Goal: Transaction & Acquisition: Purchase product/service

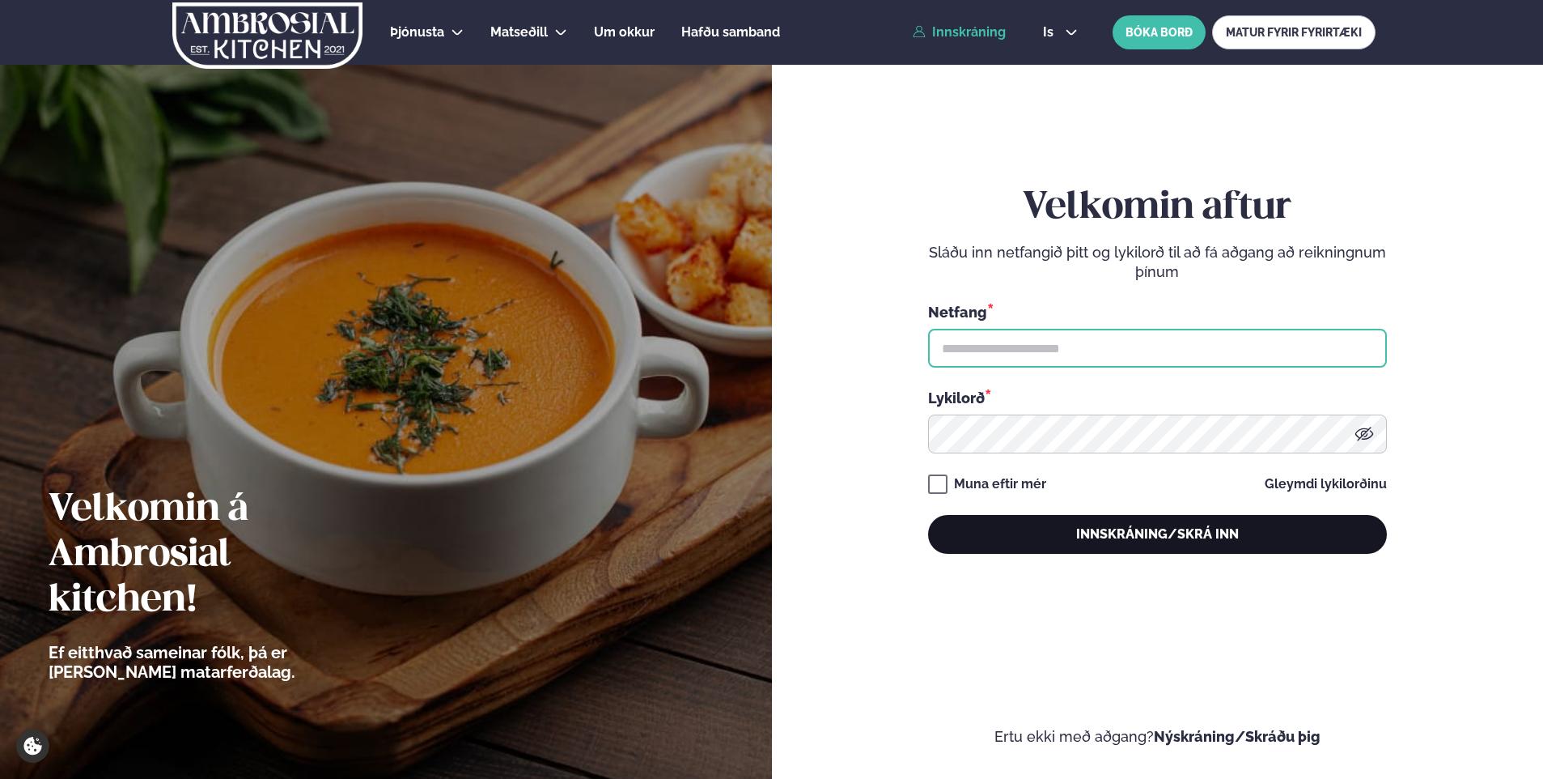
type input "**********"
click at [1162, 533] on button "Innskráning/Skrá inn" at bounding box center [1157, 534] width 459 height 39
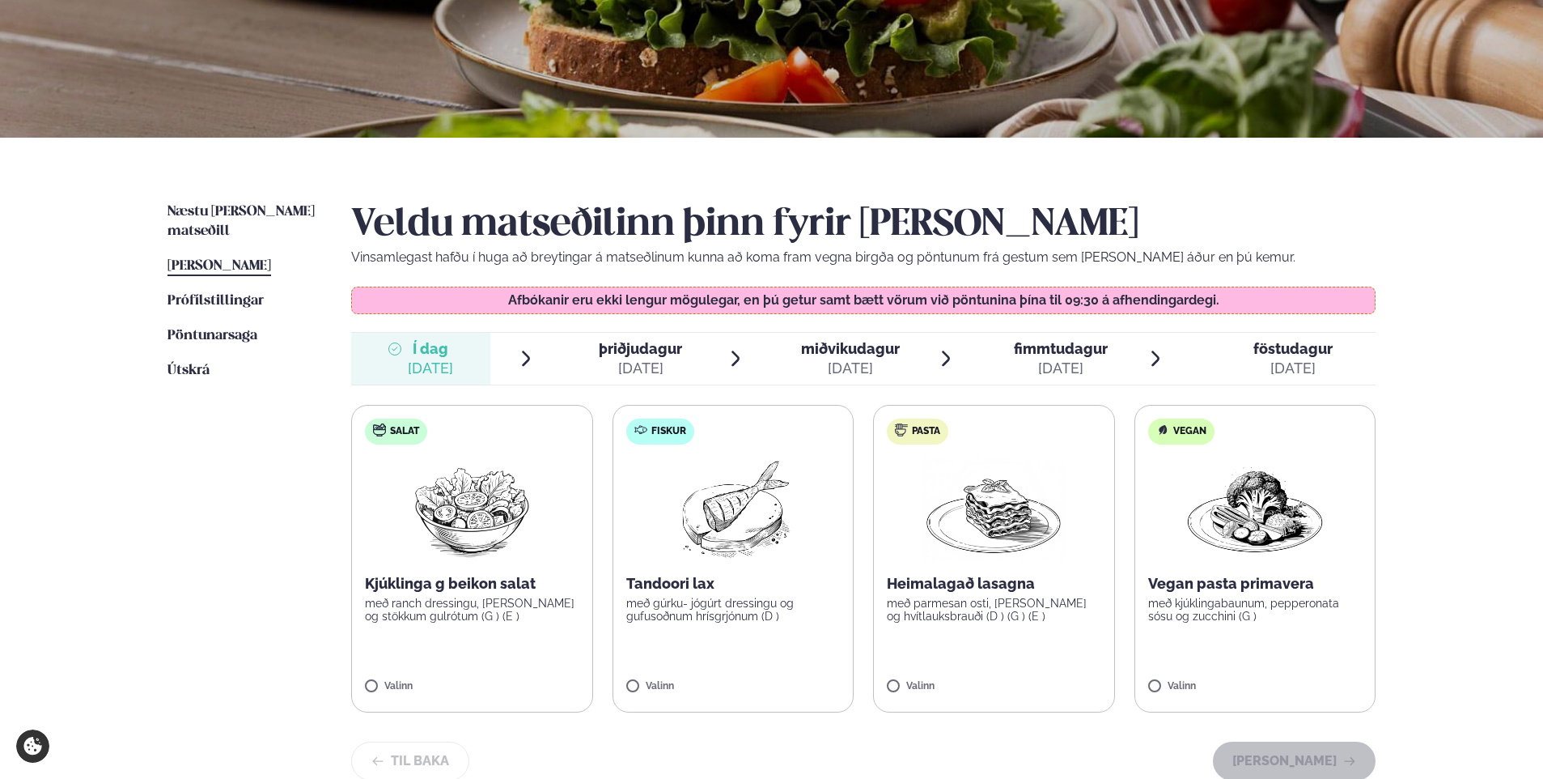
scroll to position [243, 0]
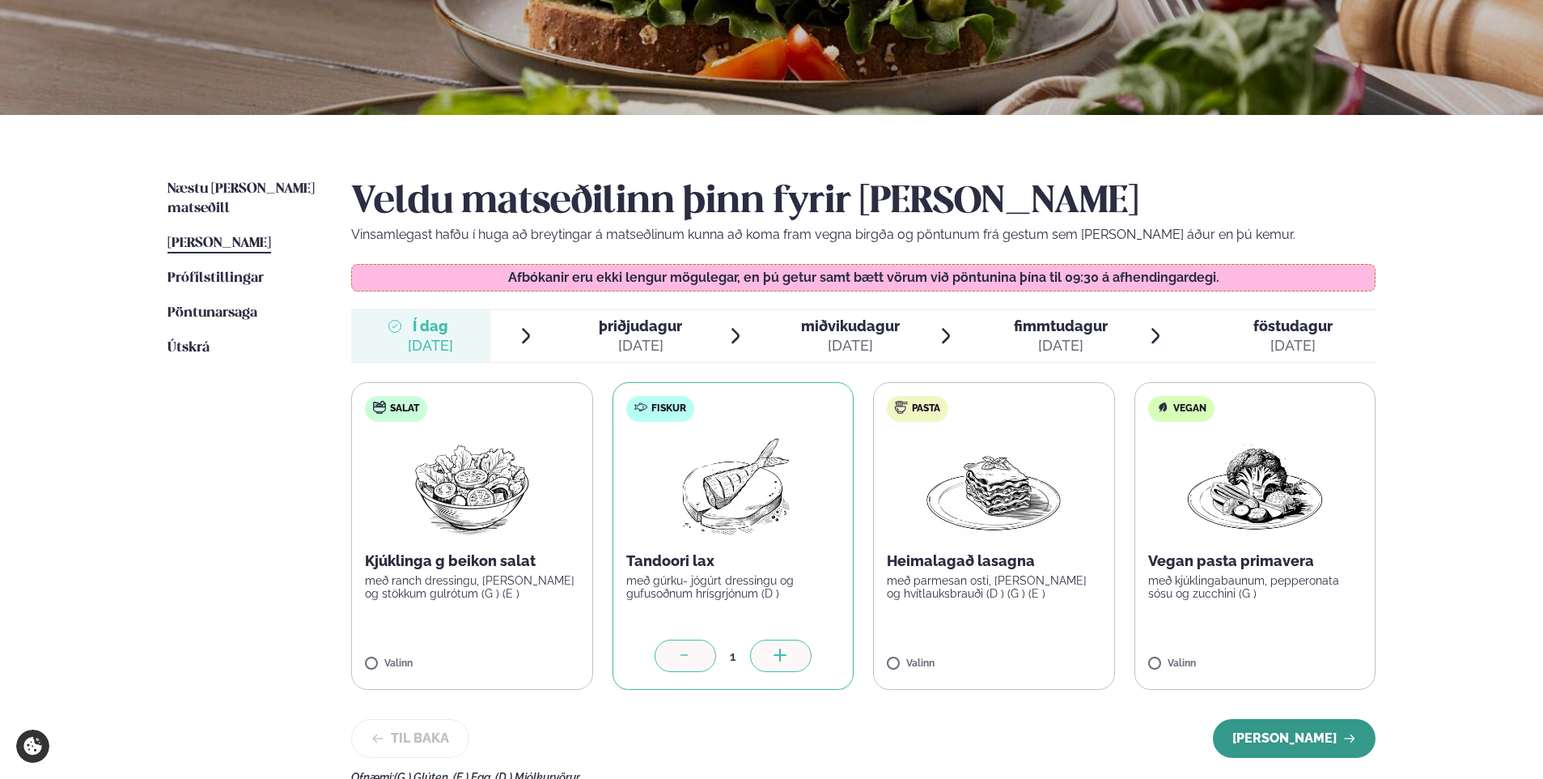
click at [1310, 739] on button "[PERSON_NAME]" at bounding box center [1294, 738] width 163 height 39
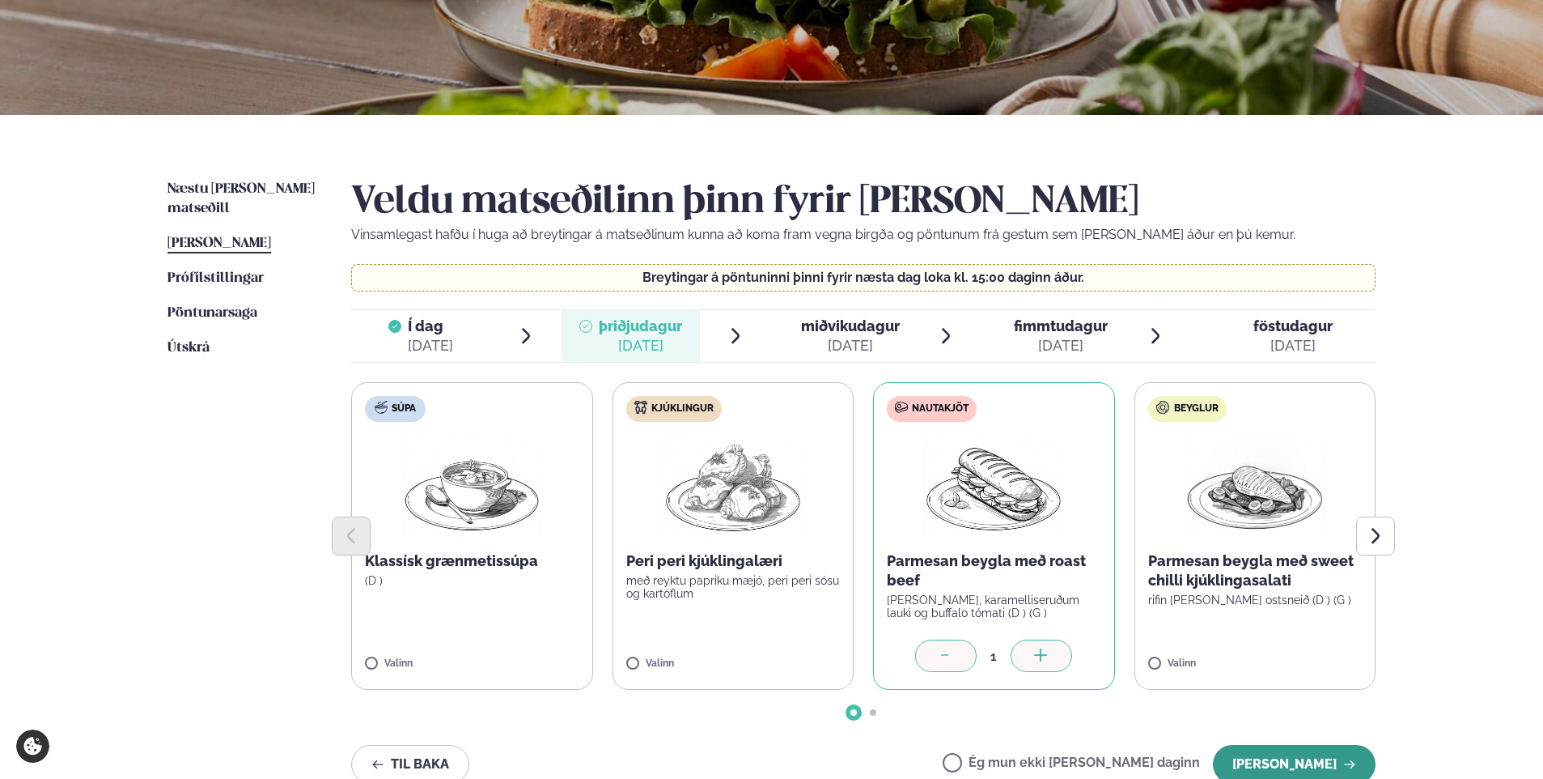
click at [1296, 756] on button "[PERSON_NAME]" at bounding box center [1294, 764] width 163 height 39
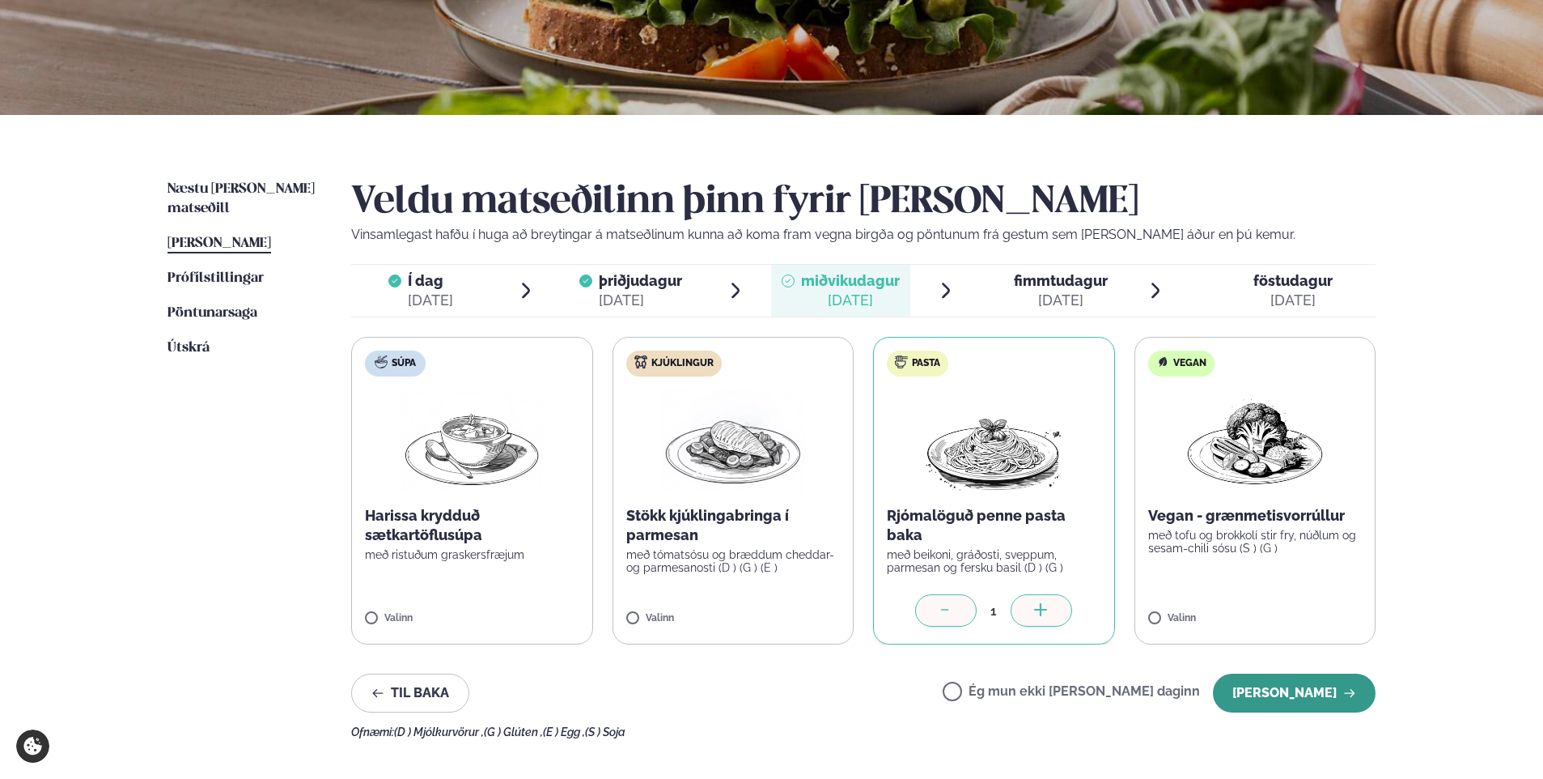
click at [1273, 692] on button "[PERSON_NAME]" at bounding box center [1294, 692] width 163 height 39
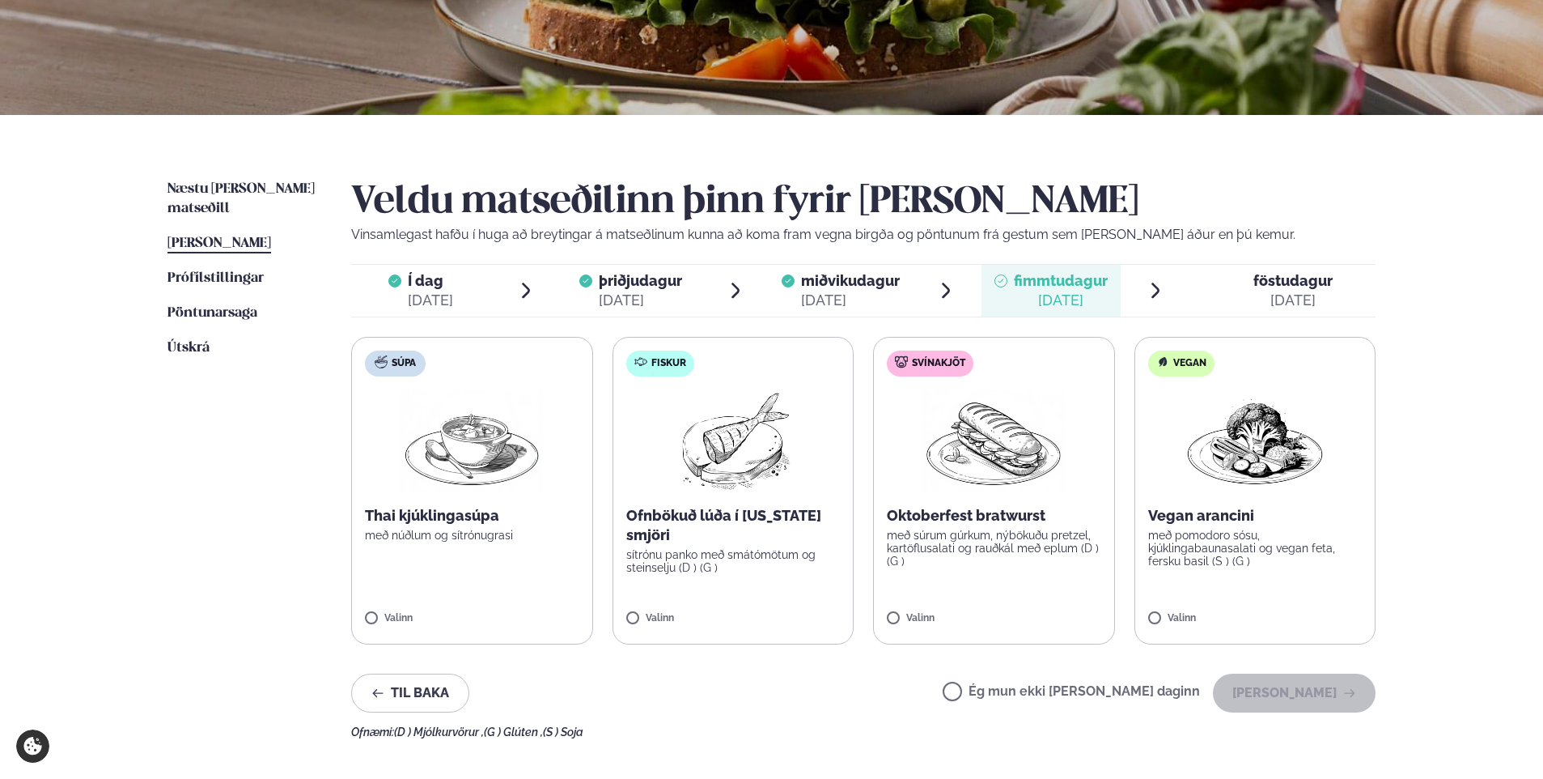
click at [891, 612] on label "Svínakjöt Oktoberfest bratwurst með súrum gúrkum, nýbökuðu pretzel, kartöflusal…" at bounding box center [994, 491] width 242 height 308
click at [1286, 687] on button "[PERSON_NAME]" at bounding box center [1294, 692] width 163 height 39
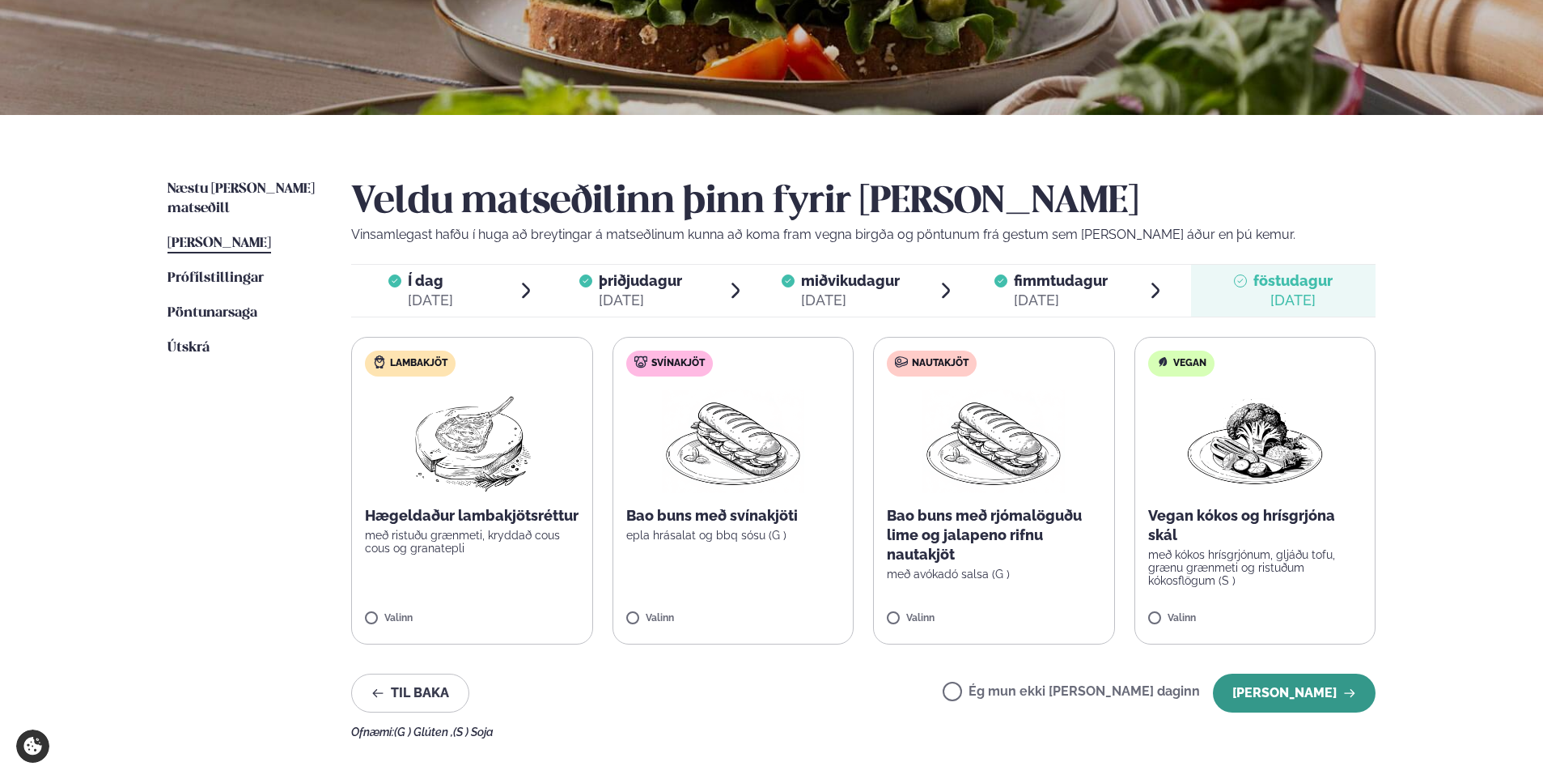
click at [1319, 690] on button "[PERSON_NAME]" at bounding box center [1294, 692] width 163 height 39
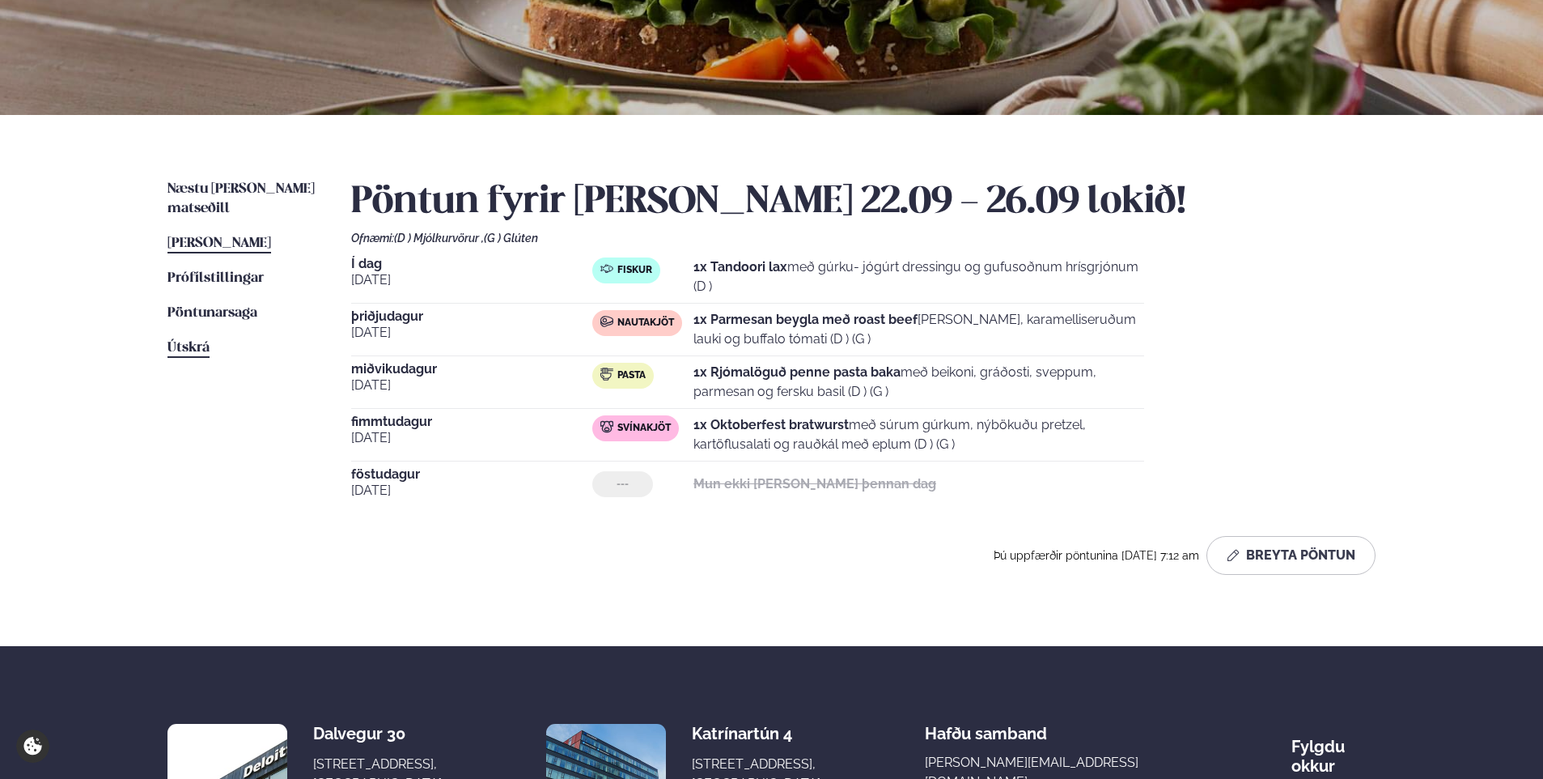
click at [184, 341] on span "Útskrá" at bounding box center [189, 348] width 42 height 14
